Goal: Task Accomplishment & Management: Manage account settings

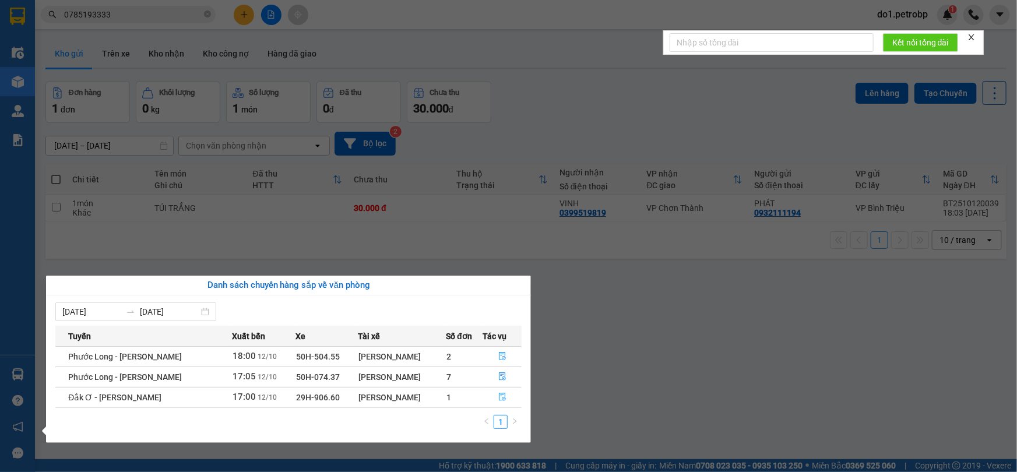
click at [632, 356] on section "Kết quả tìm kiếm ( 6 ) Bộ lọc Ngày tạo đơn gần nhất Mã ĐH Trạng thái Món hàng T…" at bounding box center [508, 236] width 1017 height 472
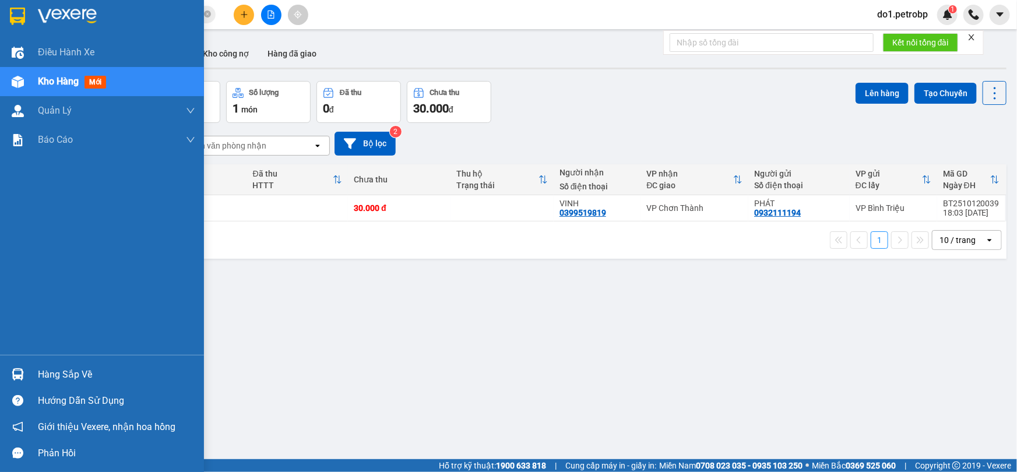
click at [47, 379] on div "Hàng sắp về" at bounding box center [116, 374] width 157 height 17
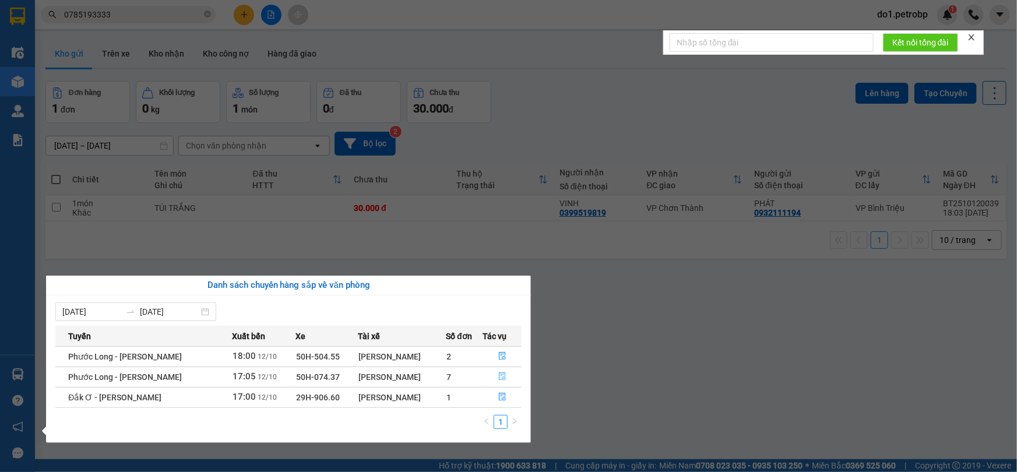
click at [500, 380] on icon "file-done" at bounding box center [502, 377] width 8 height 8
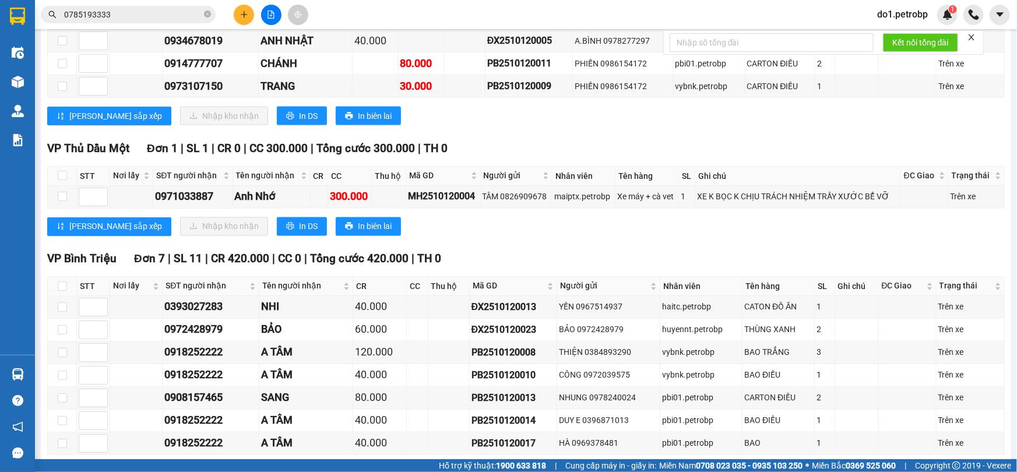
scroll to position [1060, 0]
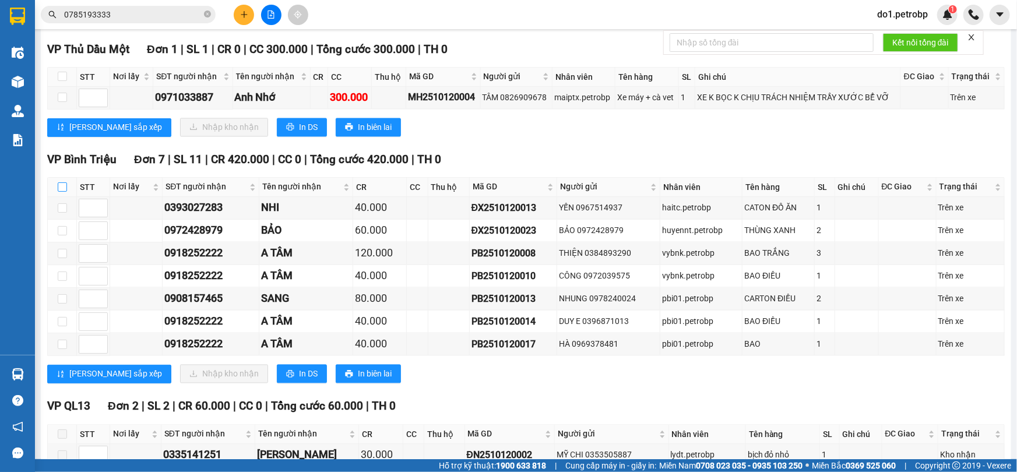
click at [62, 187] on input "checkbox" at bounding box center [62, 186] width 9 height 9
checkbox input "true"
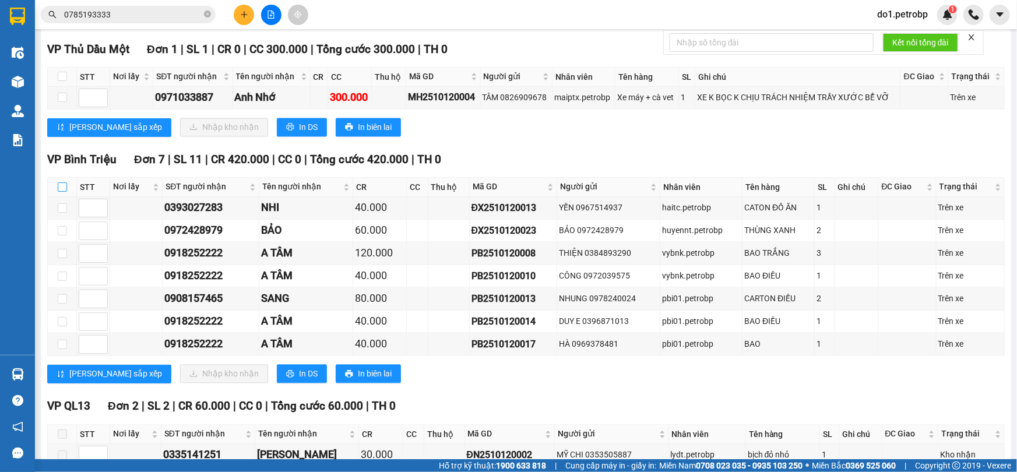
checkbox input "true"
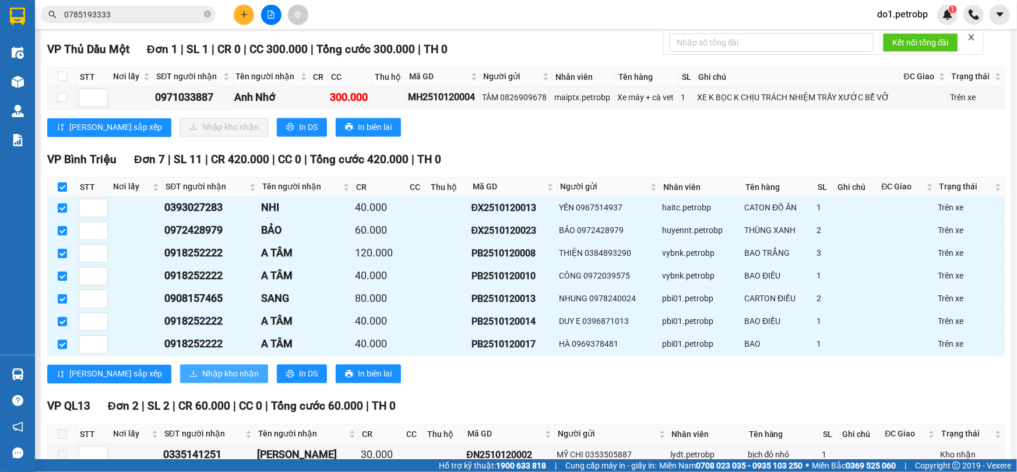
click at [202, 374] on span "Nhập kho nhận" at bounding box center [230, 374] width 57 height 13
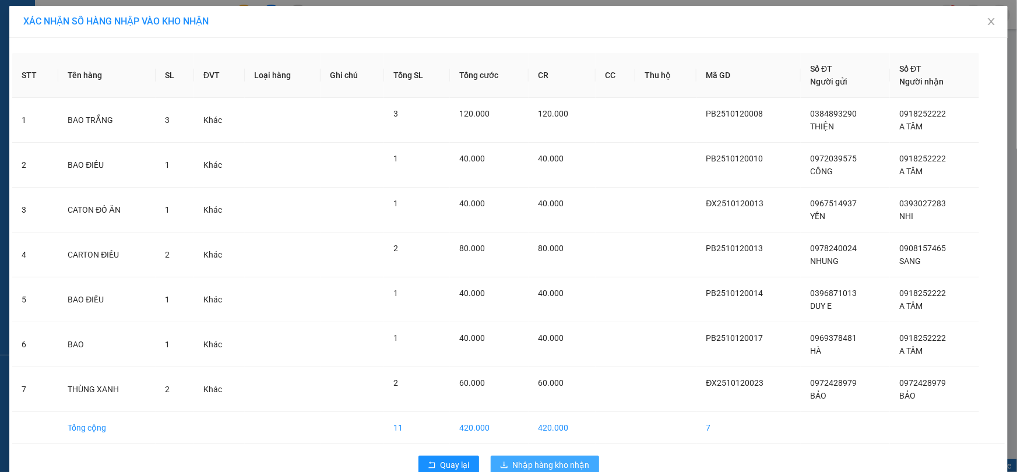
click at [550, 468] on span "Nhập hàng kho nhận" at bounding box center [551, 465] width 77 height 13
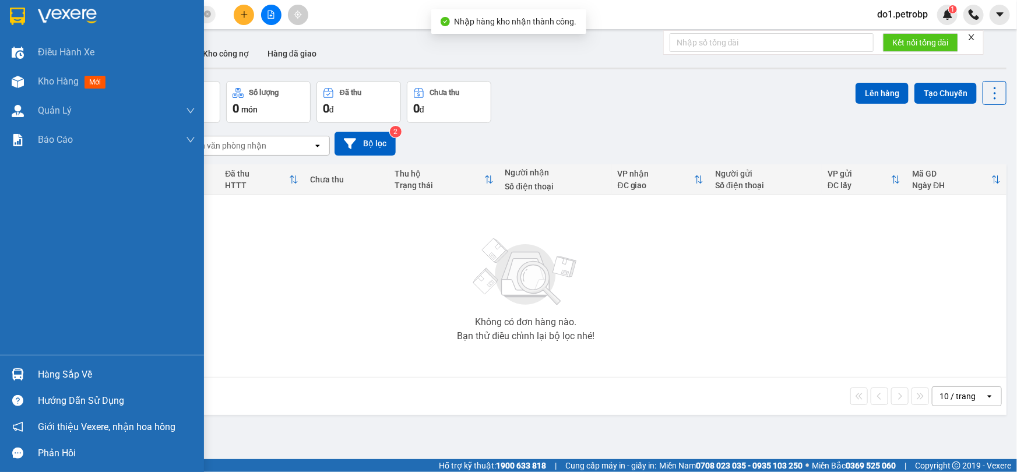
click at [24, 375] on div at bounding box center [18, 374] width 20 height 20
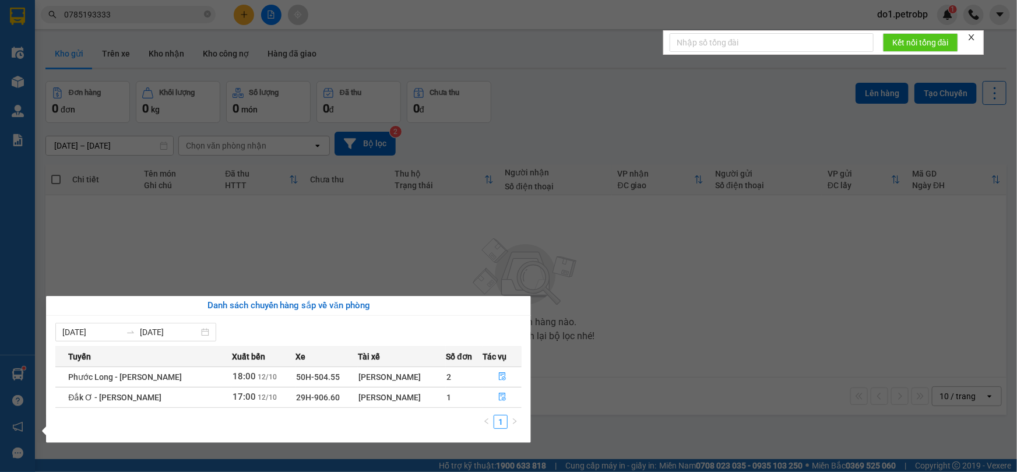
click at [526, 96] on section "Kết quả tìm kiếm ( 6 ) Bộ lọc Ngày tạo đơn gần nhất Mã ĐH Trạng thái Món hàng T…" at bounding box center [508, 236] width 1017 height 472
